Goal: Task Accomplishment & Management: Complete application form

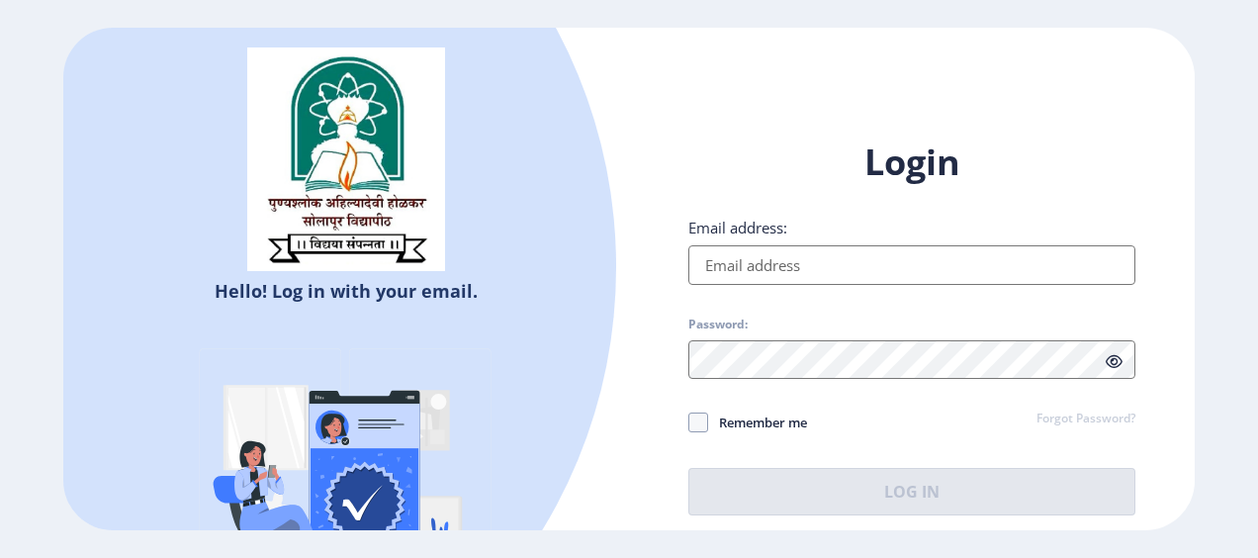
click at [719, 254] on input "Email address:" at bounding box center [911, 265] width 447 height 40
type input "[EMAIL_ADDRESS][DOMAIN_NAME]"
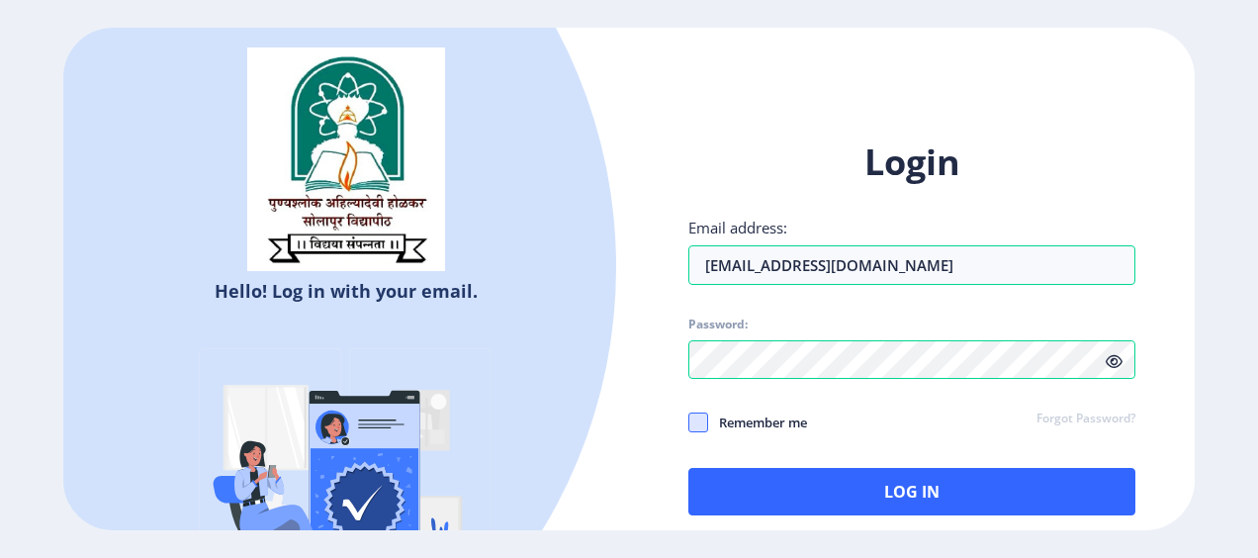
click at [706, 423] on span at bounding box center [698, 422] width 20 height 20
click at [689, 422] on input "Remember me" at bounding box center [688, 421] width 1 height 1
checkbox input "true"
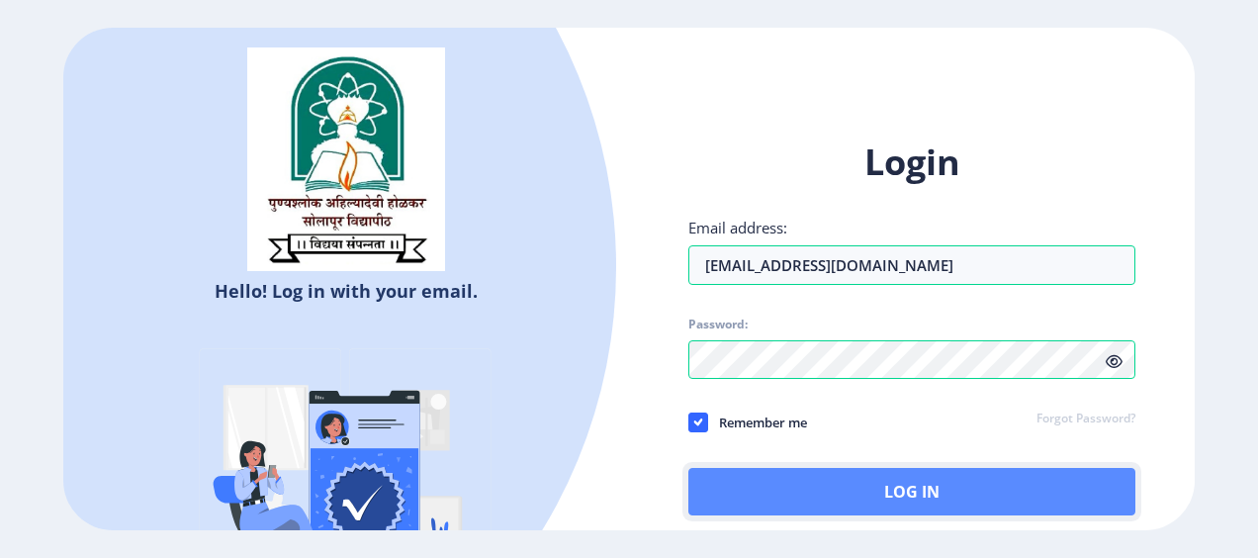
click at [740, 494] on button "Log In" at bounding box center [911, 491] width 447 height 47
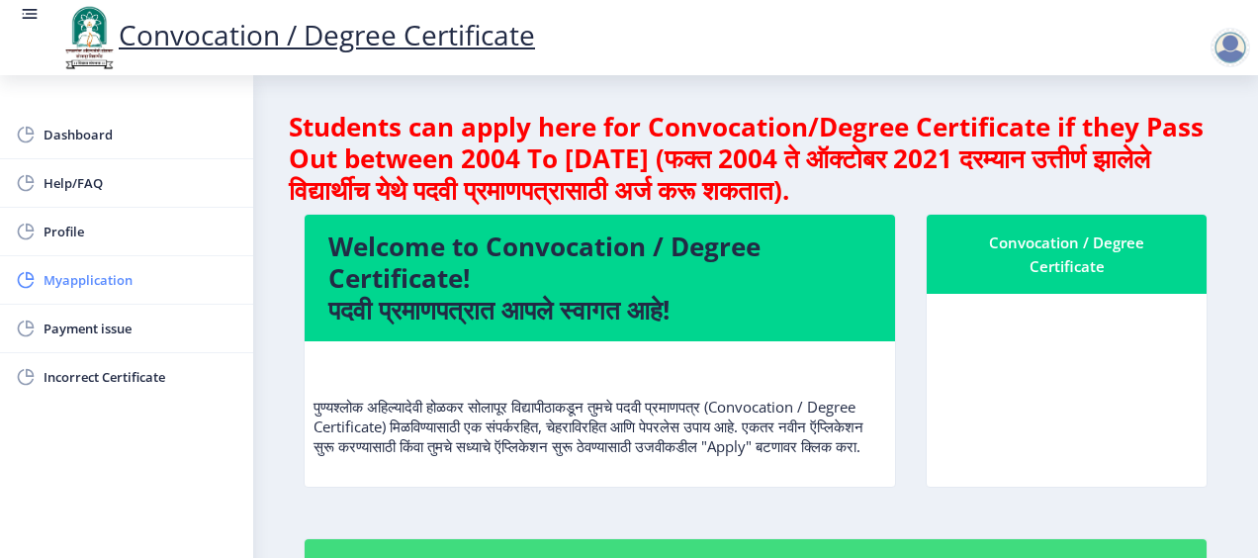
click at [89, 268] on span "Myapplication" at bounding box center [141, 280] width 194 height 24
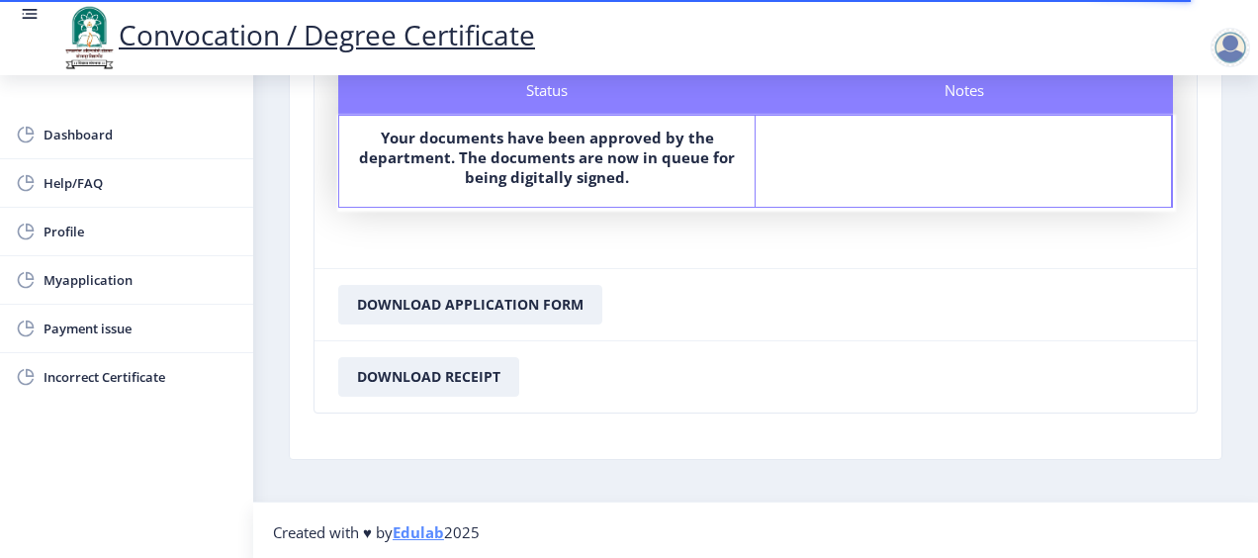
scroll to position [8, 0]
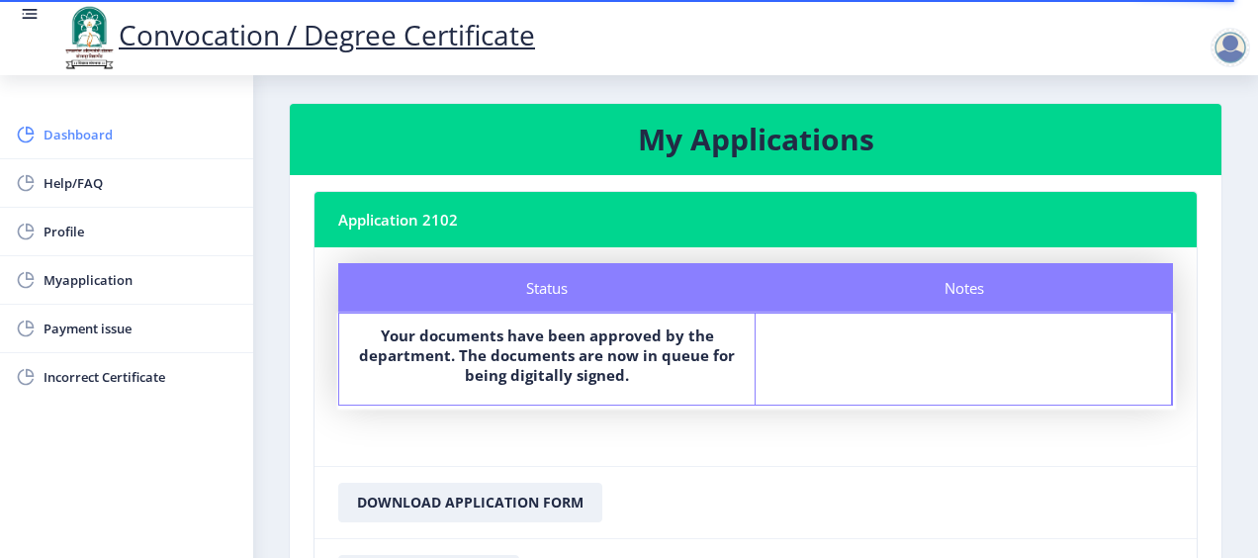
click at [125, 142] on span "Dashboard" at bounding box center [141, 135] width 194 height 24
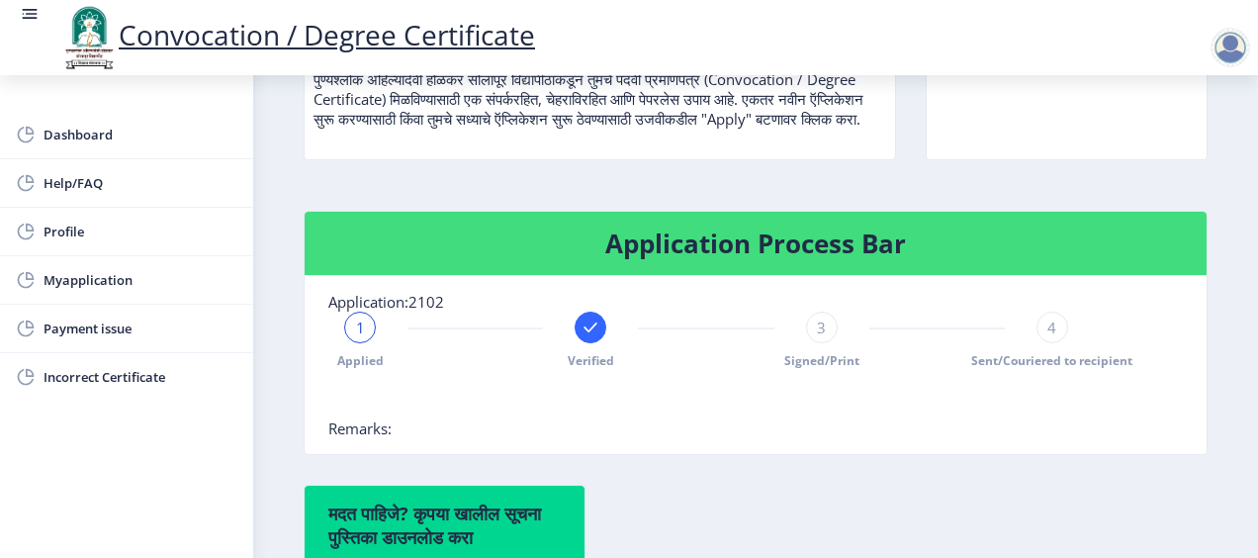
scroll to position [130, 0]
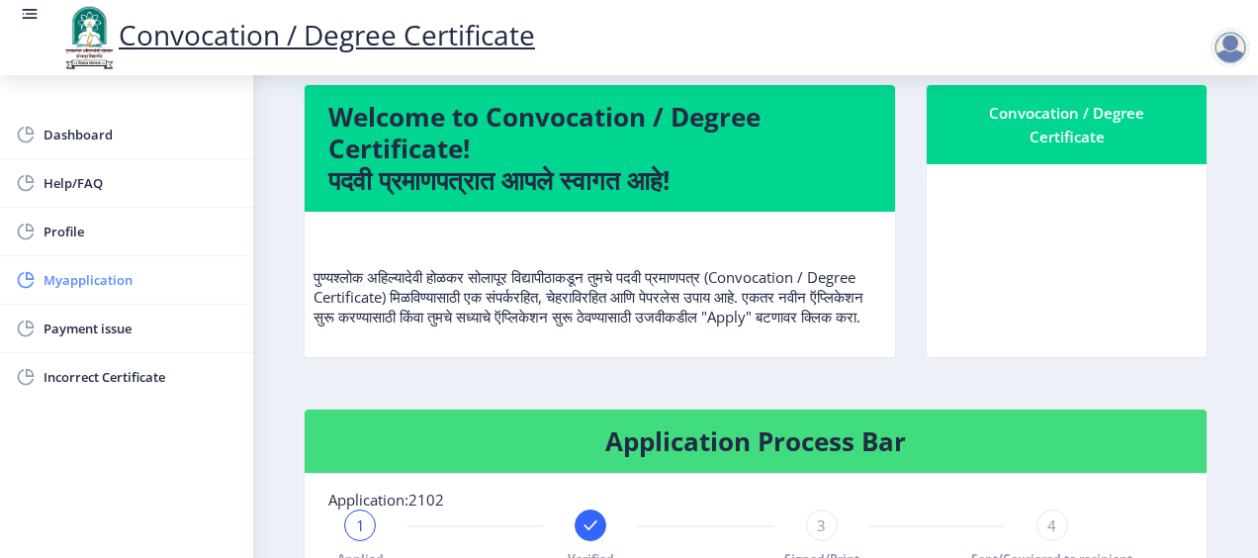
click at [103, 271] on span "Myapplication" at bounding box center [141, 280] width 194 height 24
